Goal: Information Seeking & Learning: Learn about a topic

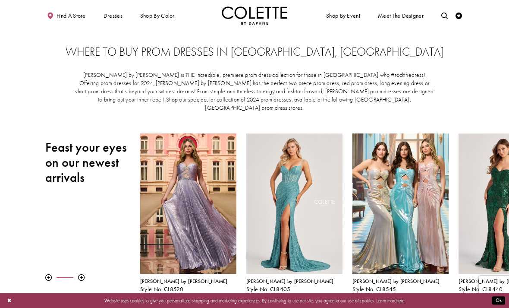
click at [440, 9] on link "Toggle search" at bounding box center [445, 15] width 10 height 18
click at [411, 14] on input "Search" at bounding box center [411, 16] width 79 height 10
type input "******"
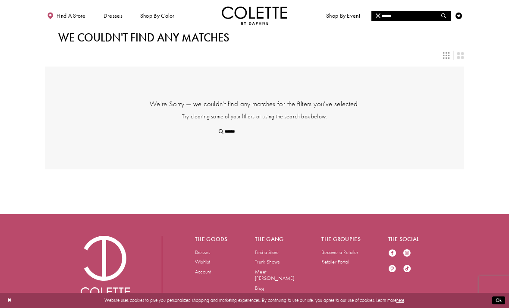
click at [0, 0] on span "PROM DRESSES" at bounding box center [0, 0] width 0 height 0
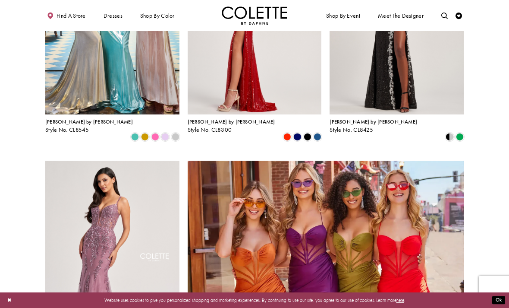
scroll to position [1300, 0]
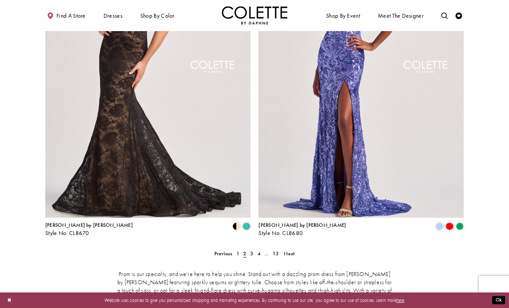
scroll to position [1357, 0]
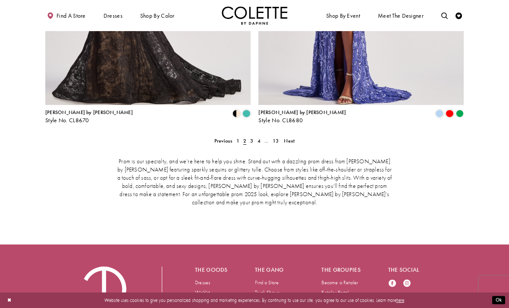
click at [250, 137] on span "3" at bounding box center [251, 140] width 3 height 7
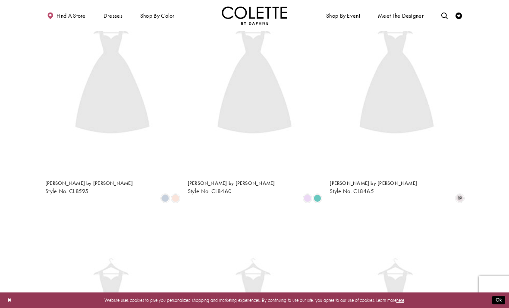
scroll to position [167, 0]
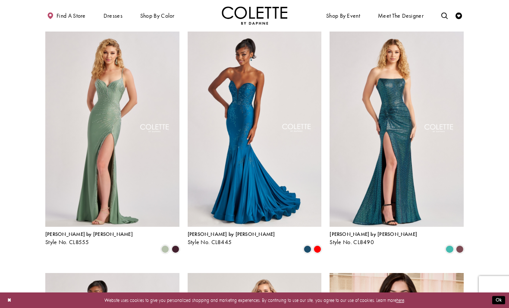
click at [175, 245] on span "Product List" at bounding box center [176, 249] width 8 height 8
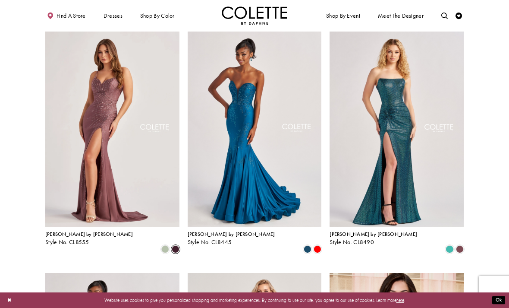
click at [467, 231] on div "Colette by Daphne Style No. CL8490 Skip Color List #e270dd5443 to end Color Lis…" at bounding box center [397, 142] width 142 height 241
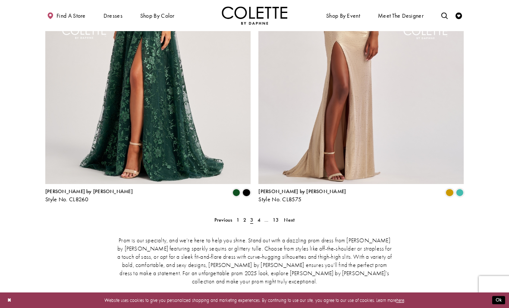
scroll to position [1279, 0]
click at [258, 216] on span "4" at bounding box center [259, 219] width 3 height 7
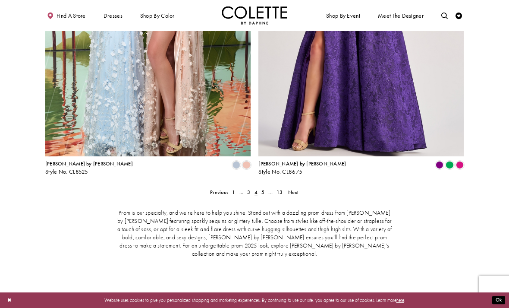
scroll to position [1305, 0]
click at [259, 188] on span "4" at bounding box center [255, 192] width 7 height 9
click at [263, 189] on span "5" at bounding box center [262, 192] width 3 height 7
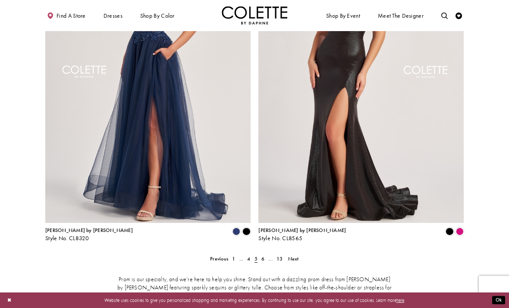
scroll to position [1357, 0]
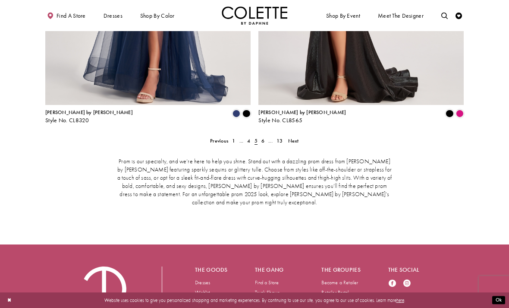
click at [261, 136] on link "6" at bounding box center [262, 140] width 7 height 9
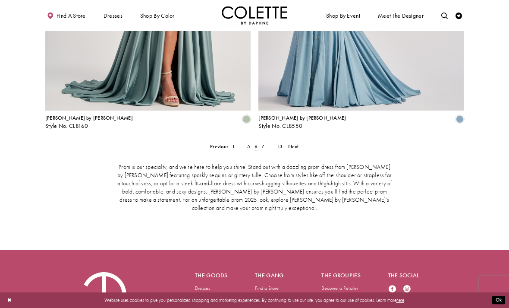
scroll to position [1352, 0]
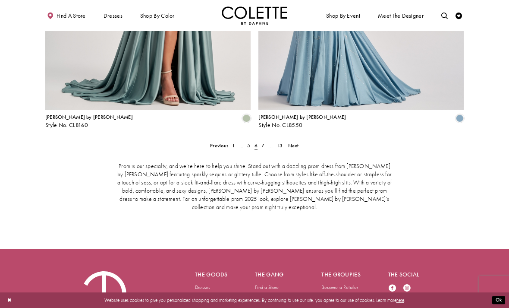
click at [262, 142] on span "7" at bounding box center [262, 145] width 3 height 7
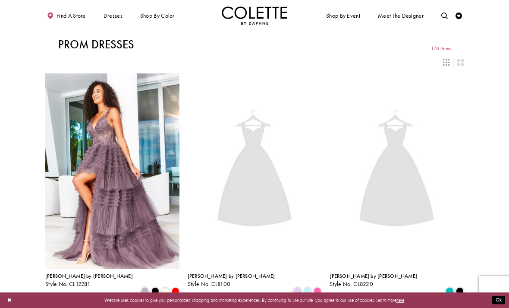
scroll to position [125, 0]
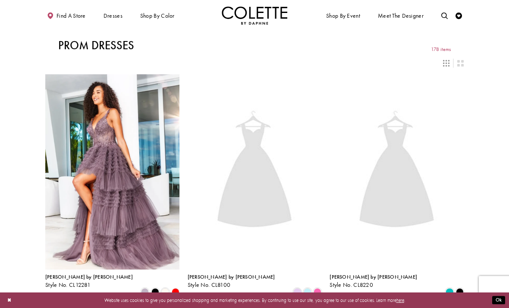
click at [435, 49] on span "178 items" at bounding box center [441, 50] width 20 height 6
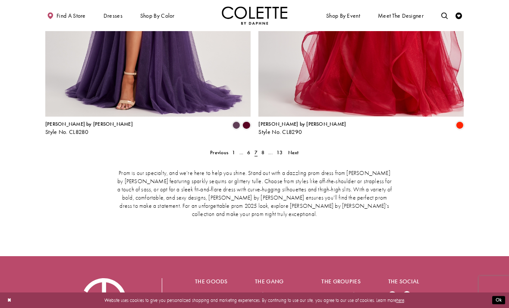
scroll to position [1345, 0]
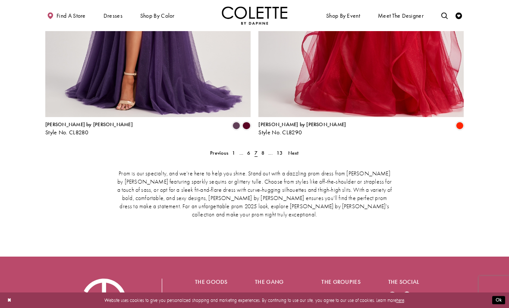
click at [264, 149] on span "8" at bounding box center [262, 152] width 3 height 7
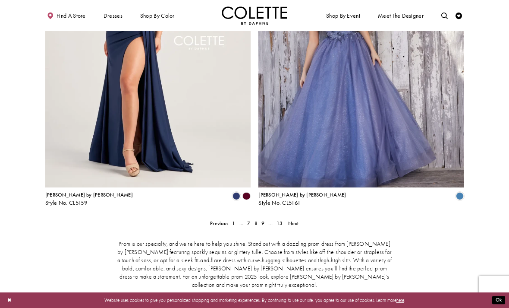
scroll to position [1357, 0]
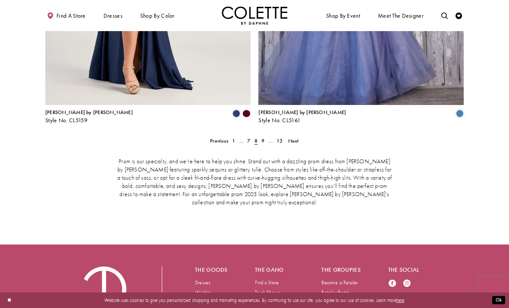
click at [262, 137] on span "9" at bounding box center [262, 140] width 3 height 7
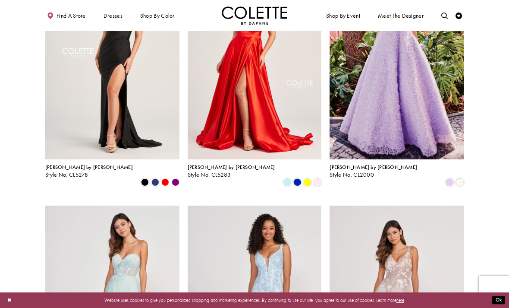
scroll to position [715, 0]
